Goal: Find specific page/section: Find specific page/section

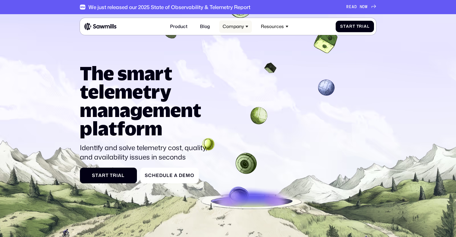
click at [234, 27] on div "Company" at bounding box center [233, 26] width 21 height 5
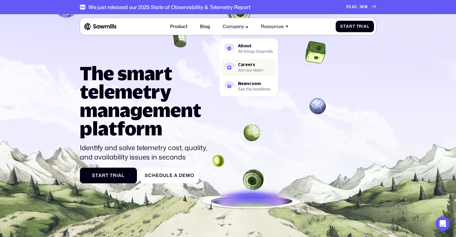
click at [234, 64] on img at bounding box center [229, 67] width 10 height 10
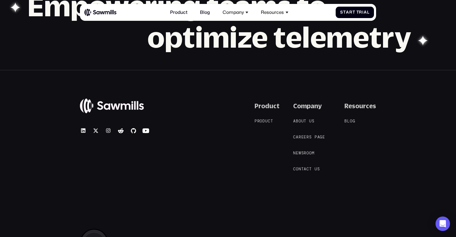
scroll to position [557, 0]
